Goal: Transaction & Acquisition: Purchase product/service

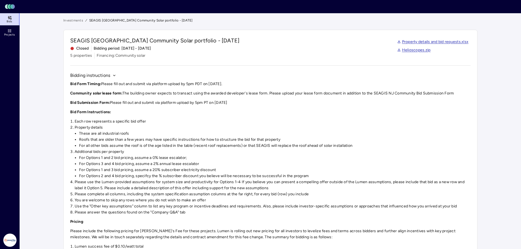
click at [13, 23] on link "Bids" at bounding box center [10, 19] width 20 height 12
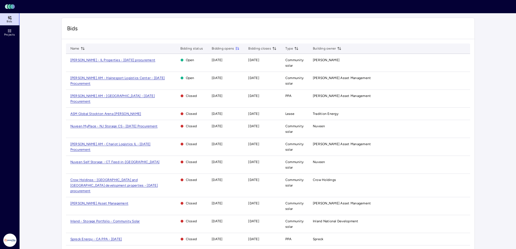
click at [79, 58] on span "[PERSON_NAME] - IL Properties - [DATE] procurement" at bounding box center [112, 60] width 85 height 4
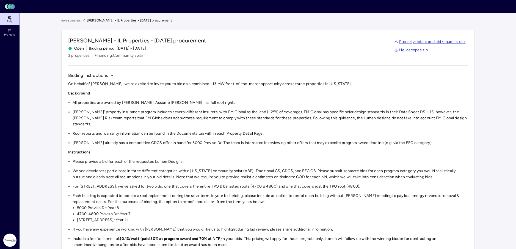
click at [240, 130] on li "Roof reports and warranty information can be found in the Documents tab within …" at bounding box center [271, 133] width 396 height 6
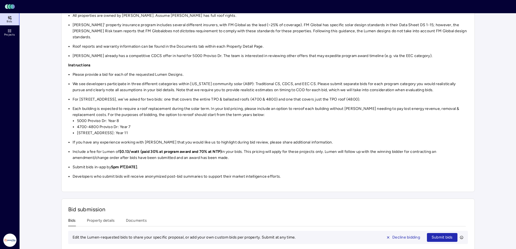
scroll to position [92, 0]
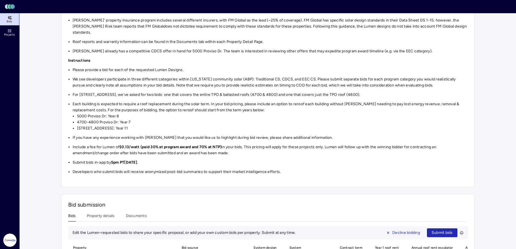
click at [218, 125] on li "[STREET_ADDRESS]: Year 11" at bounding box center [272, 128] width 391 height 6
click at [214, 119] on li "4700-4800 Proviso Dr: Year 7" at bounding box center [272, 122] width 391 height 6
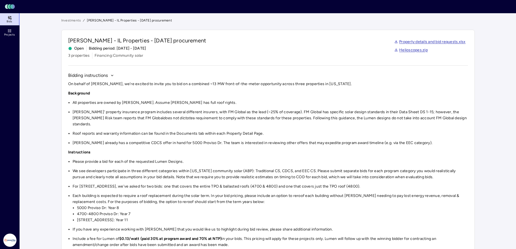
scroll to position [184, 0]
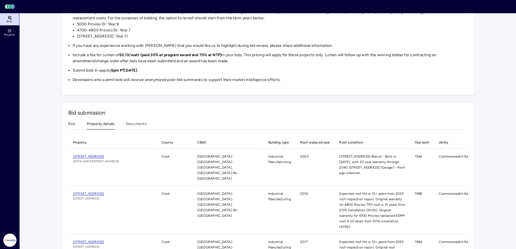
click at [103, 121] on button "Property details" at bounding box center [101, 125] width 28 height 9
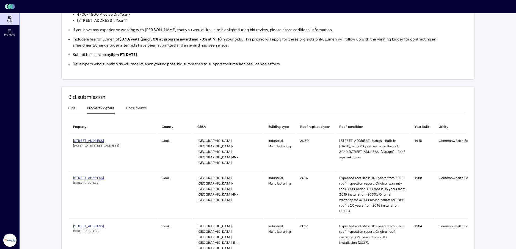
click at [140, 103] on div "Investments [PERSON_NAME] - IL Properties - [DATE] procurement [PERSON_NAME] - …" at bounding box center [268, 40] width 414 height 444
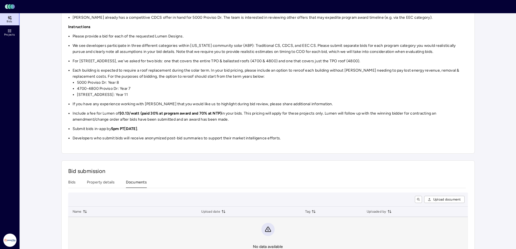
scroll to position [137, 0]
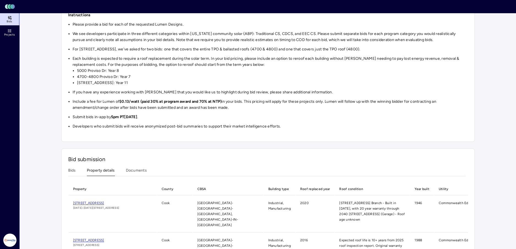
click at [101, 167] on button "Property details" at bounding box center [101, 171] width 28 height 9
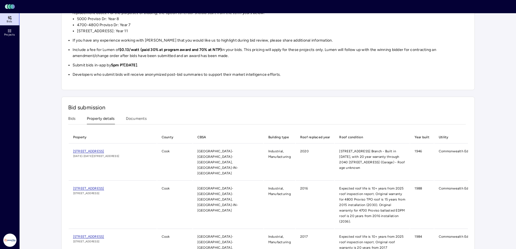
scroll to position [199, 0]
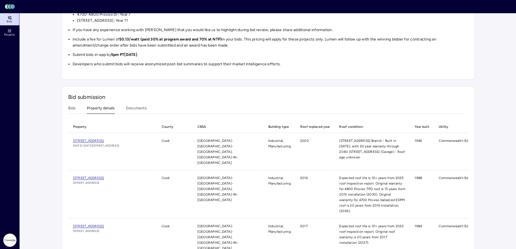
click at [104, 139] on span "[STREET_ADDRESS]" at bounding box center [88, 141] width 31 height 4
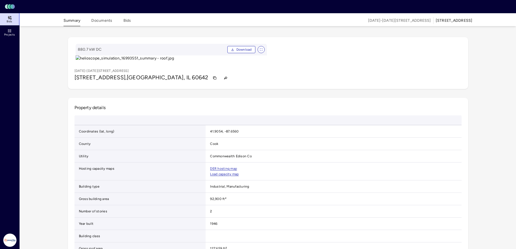
click at [100, 22] on button "Documents" at bounding box center [101, 22] width 21 height 9
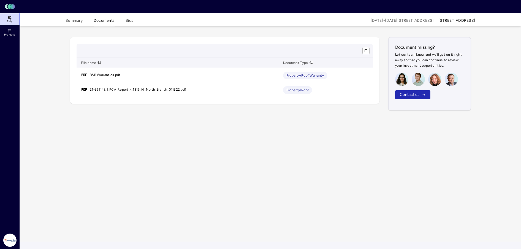
click at [169, 89] on link "21-351148.1_PCA_Report_-_1315_N._North_Branch_011322.pdf" at bounding box center [138, 90] width 96 height 6
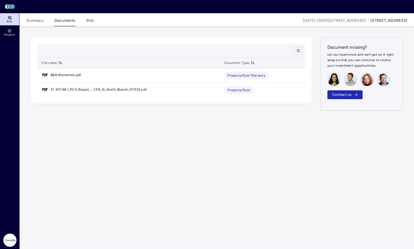
click at [71, 76] on link "B&B Warranties.pdf" at bounding box center [66, 75] width 31 height 6
click at [35, 18] on button "Summary" at bounding box center [34, 22] width 17 height 9
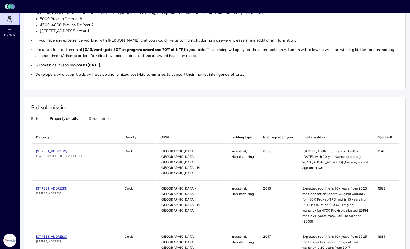
scroll to position [199, 0]
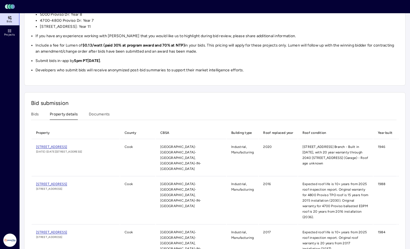
click at [67, 182] on span "[STREET_ADDRESS]" at bounding box center [51, 184] width 31 height 4
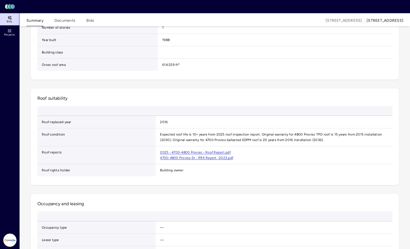
scroll to position [275, 0]
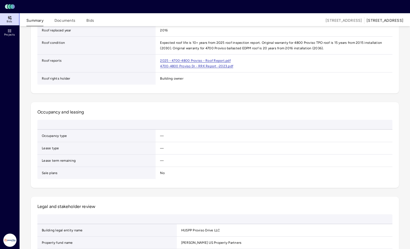
click at [224, 62] on link "2025 - 4700-4800 Proviso - Roof Report.pdf" at bounding box center [195, 61] width 71 height 4
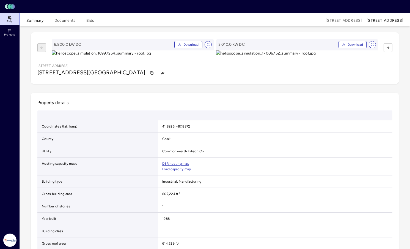
scroll to position [0, 0]
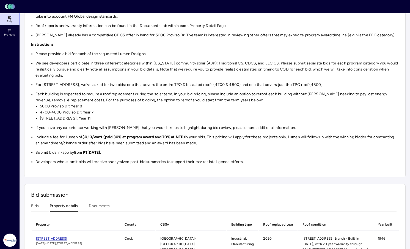
scroll to position [199, 0]
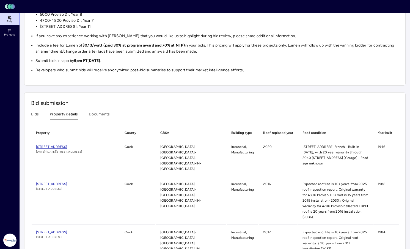
click at [67, 182] on span "[STREET_ADDRESS]" at bounding box center [51, 184] width 31 height 4
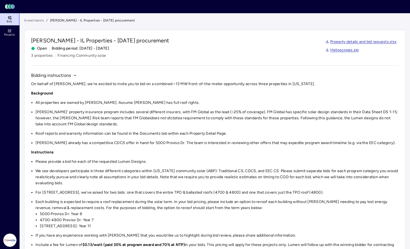
scroll to position [199, 0]
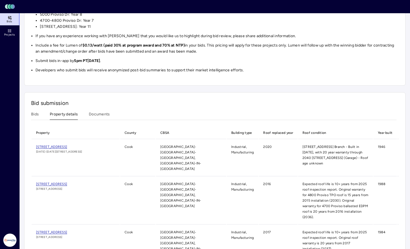
click at [38, 114] on button "Bids" at bounding box center [35, 115] width 8 height 9
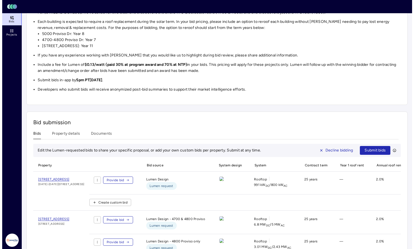
scroll to position [184, 0]
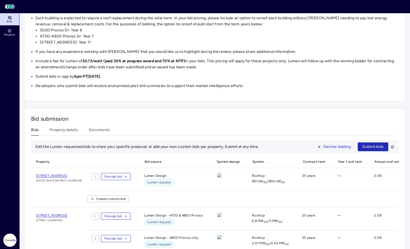
click at [125, 200] on span "Create custom bid" at bounding box center [110, 199] width 29 height 6
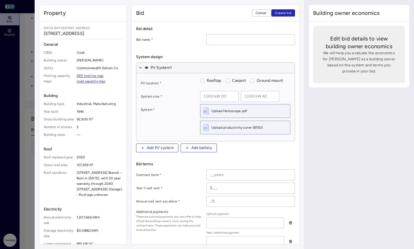
scroll to position [92, 0]
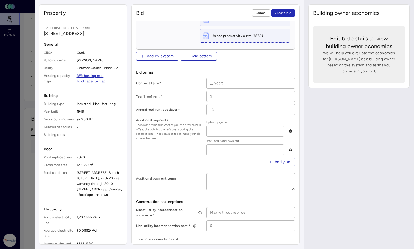
click at [326, 201] on div "Building owner economics Edit bid details to view building owner economics We w…" at bounding box center [359, 124] width 110 height 249
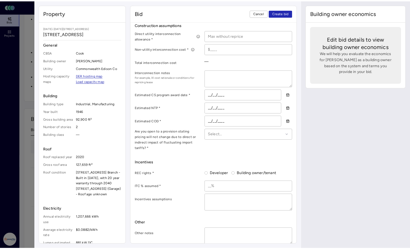
scroll to position [270, 0]
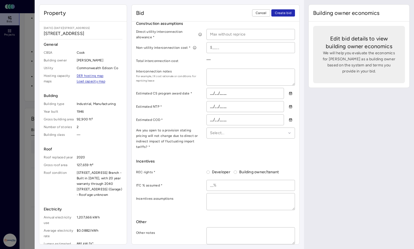
click at [261, 10] on button "Cancel" at bounding box center [261, 12] width 18 height 7
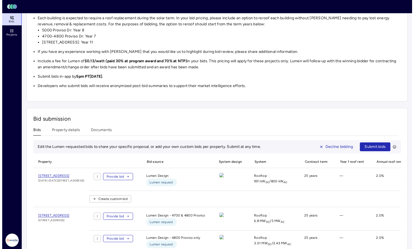
scroll to position [262, 0]
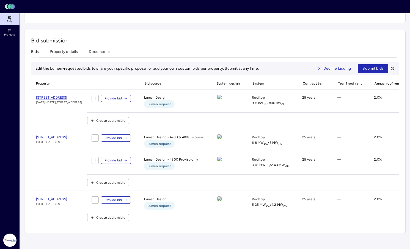
click at [122, 140] on span "Provide bid" at bounding box center [114, 138] width 18 height 6
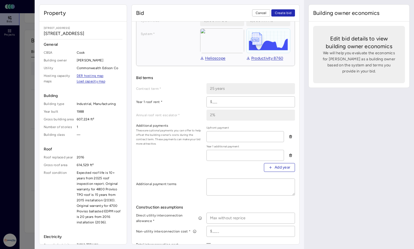
scroll to position [75, 0]
click at [275, 167] on span "Add year" at bounding box center [283, 168] width 16 height 6
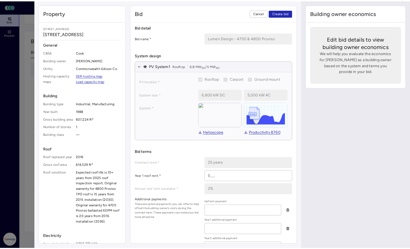
scroll to position [0, 0]
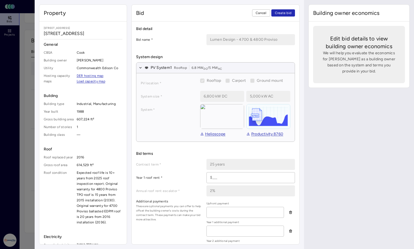
click at [258, 16] on button "Cancel" at bounding box center [261, 12] width 18 height 7
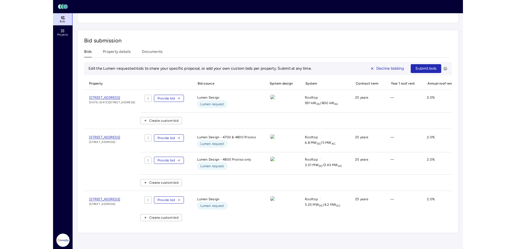
scroll to position [250, 0]
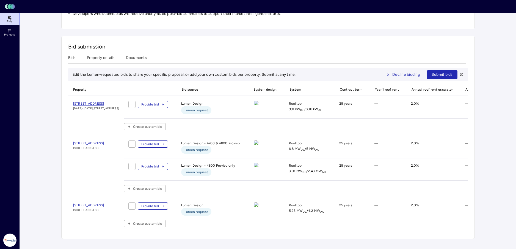
click at [106, 54] on div "Investments [PERSON_NAME] - IL Properties - [DATE] procurement [PERSON_NAME] - …" at bounding box center [268, 3] width 414 height 471
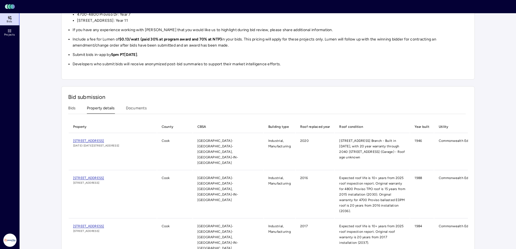
click at [72, 105] on button "Bids" at bounding box center [72, 109] width 8 height 9
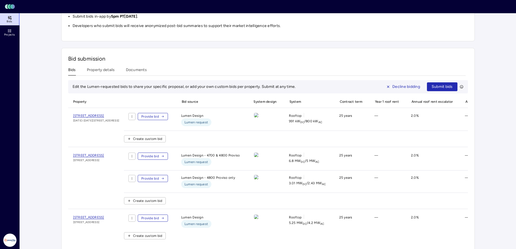
scroll to position [250, 0]
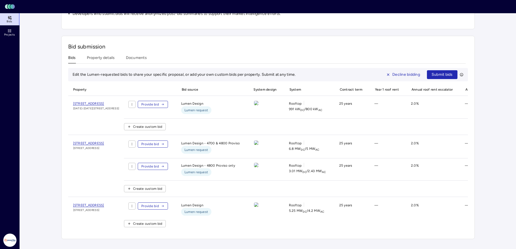
click at [104, 202] on link "[STREET_ADDRESS]" at bounding box center [88, 205] width 31 height 6
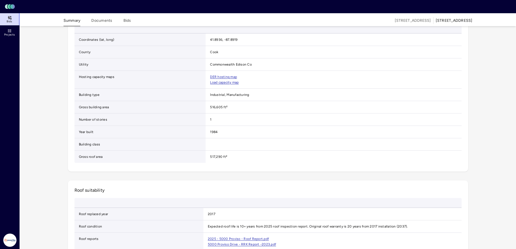
scroll to position [184, 0]
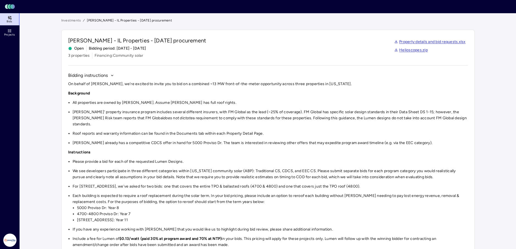
click at [418, 51] on link "Helioscopes.zip" at bounding box center [412, 50] width 34 height 6
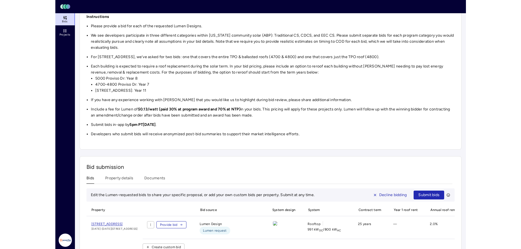
scroll to position [184, 0]
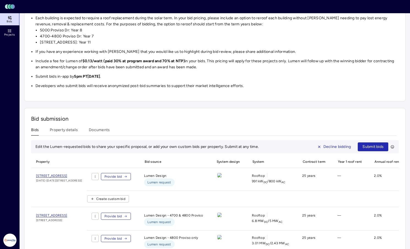
click at [133, 180] on div "Provide bid" at bounding box center [111, 179] width 48 height 13
click at [122, 177] on span "Provide bid" at bounding box center [114, 177] width 18 height 6
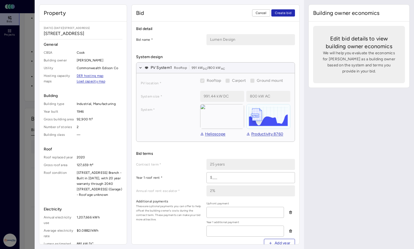
click at [312, 154] on div "Building owner economics Edit bid details to view building owner economics We w…" at bounding box center [359, 124] width 110 height 249
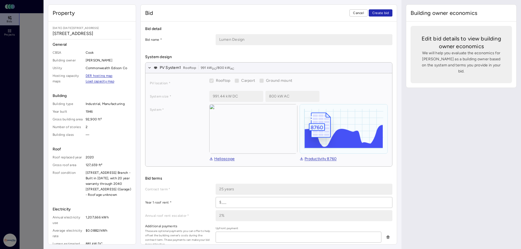
click at [432, 189] on div "Building owner economics Edit bid details to view building owner economics We w…" at bounding box center [460, 124] width 119 height 249
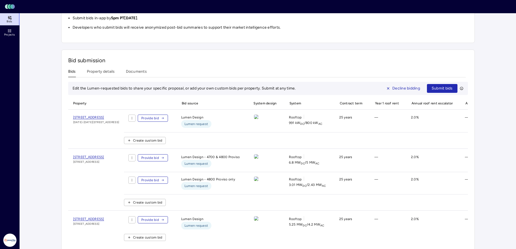
scroll to position [250, 0]
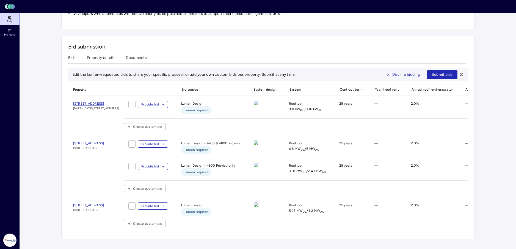
click at [104, 141] on span "[STREET_ADDRESS]" at bounding box center [88, 143] width 31 height 4
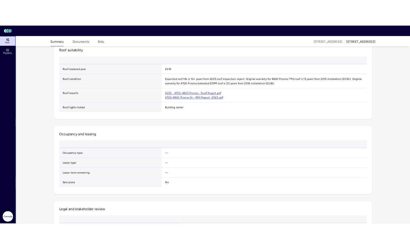
scroll to position [275, 0]
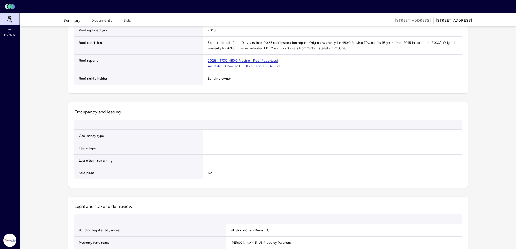
click at [265, 62] on link "2025 - 4700-4800 Proviso - Roof Report.pdf" at bounding box center [243, 61] width 71 height 4
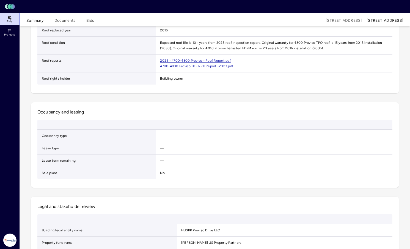
click at [201, 68] on link "4700-4800 Proviso Dr - RRK Report -2023.pdf" at bounding box center [196, 66] width 73 height 4
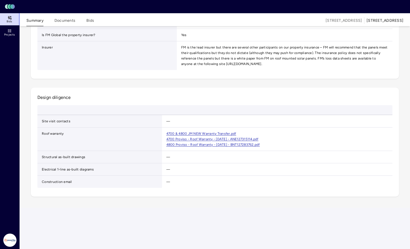
scroll to position [642, 0]
click at [268, 101] on h2 "Design diligence" at bounding box center [214, 97] width 355 height 7
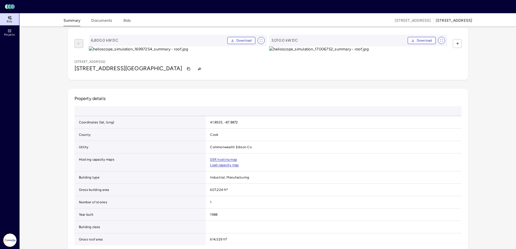
scroll to position [0, 0]
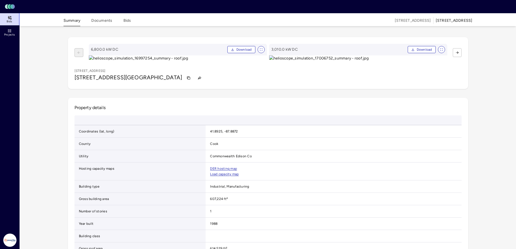
click at [131, 20] on div "Summary Documents Bids [STREET_ADDRESS]" at bounding box center [268, 19] width 423 height 13
click at [125, 21] on button "Bids" at bounding box center [128, 22] width 8 height 9
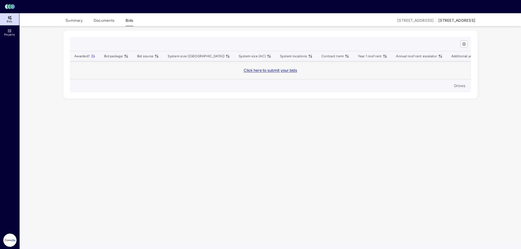
click at [108, 23] on button "Documents" at bounding box center [104, 22] width 21 height 9
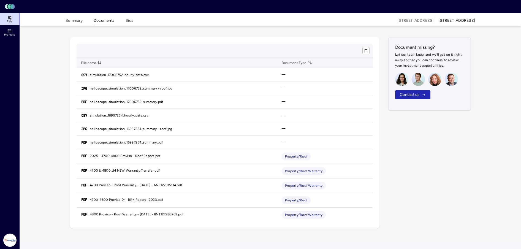
click at [72, 22] on button "Summary" at bounding box center [73, 22] width 17 height 9
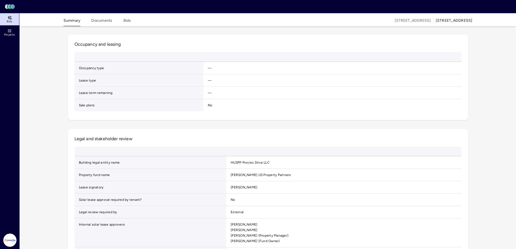
scroll to position [134, 0]
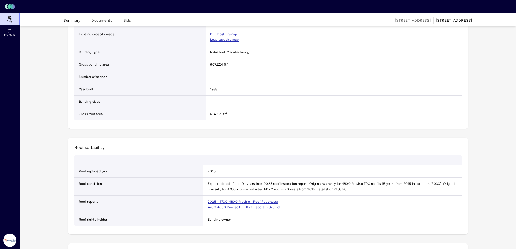
click at [100, 24] on button "Documents" at bounding box center [101, 22] width 21 height 9
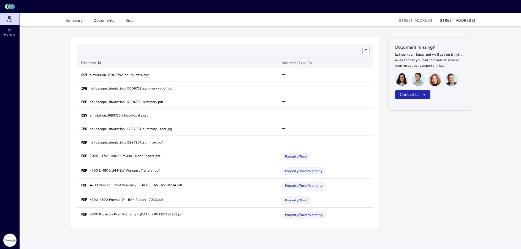
click at [79, 21] on button "Summary" at bounding box center [73, 22] width 17 height 9
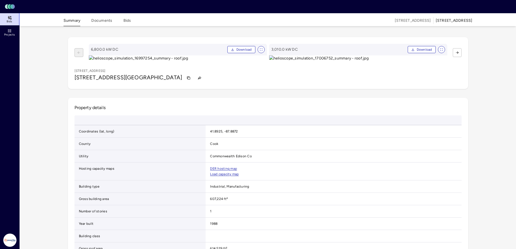
click at [395, 21] on span "[STREET_ADDRESS]" at bounding box center [413, 21] width 36 height 6
click at [9, 21] on span "Bids" at bounding box center [10, 21] width 6 height 3
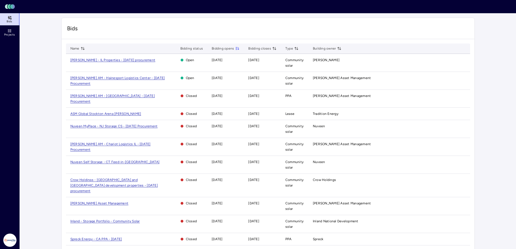
click at [94, 61] on span "[PERSON_NAME] - IL Properties - [DATE] procurement" at bounding box center [112, 60] width 85 height 4
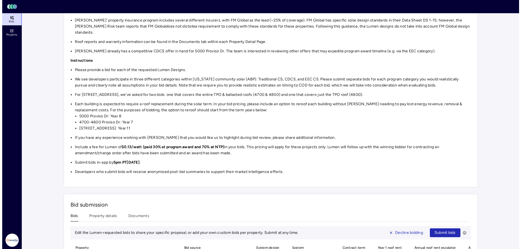
scroll to position [250, 0]
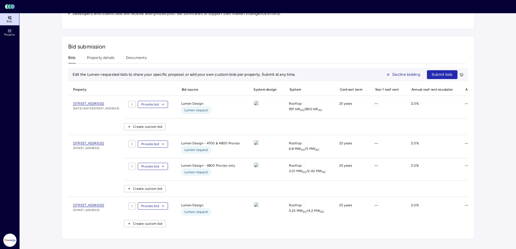
click at [159, 102] on span "Provide bid" at bounding box center [150, 105] width 18 height 6
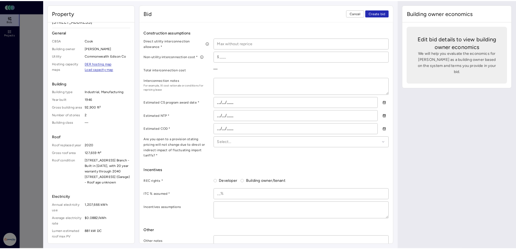
scroll to position [283, 0]
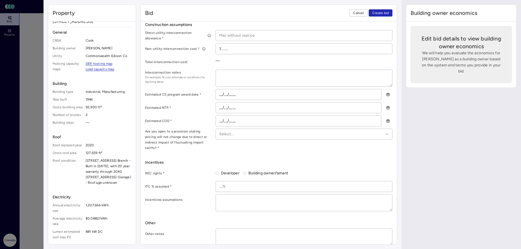
click at [328, 147] on div "Bid terms Contract term * 25 years Year 1 roof rent * Annual roof rent escalato…" at bounding box center [268, 68] width 247 height 353
click at [357, 12] on span "Cancel" at bounding box center [358, 13] width 11 height 6
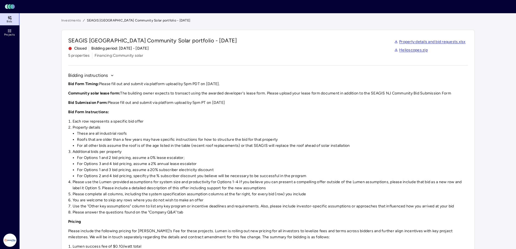
drag, startPoint x: 10, startPoint y: 36, endPoint x: 2, endPoint y: 36, distance: 8.0
click at [10, 36] on span "Projects" at bounding box center [9, 34] width 11 height 3
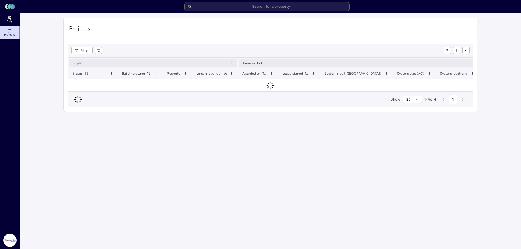
click at [11, 17] on icon at bounding box center [9, 17] width 4 height 4
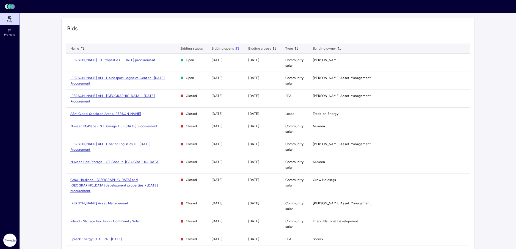
click at [142, 59] on span "[PERSON_NAME] - IL Properties - [DATE] procurement" at bounding box center [112, 60] width 85 height 4
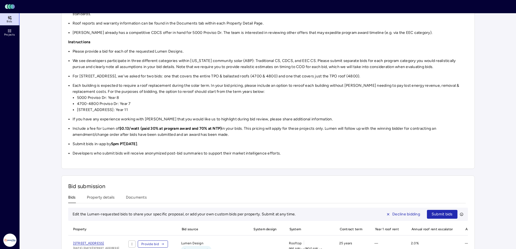
scroll to position [184, 0]
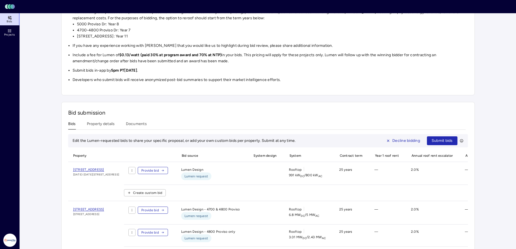
drag, startPoint x: 142, startPoint y: 165, endPoint x: 71, endPoint y: 164, distance: 71.0
click at [71, 167] on div "1315 N North Branch St, Chicago, IL 60642 1315-1350 N North Branch" at bounding box center [96, 184] width 56 height 34
copy span "[STREET_ADDRESS]"
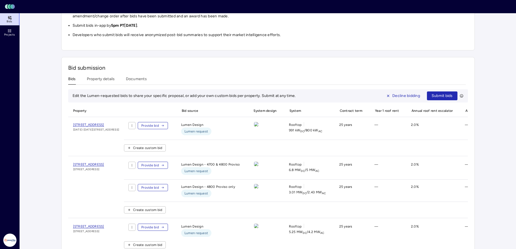
scroll to position [250, 0]
